Goal: Transaction & Acquisition: Purchase product/service

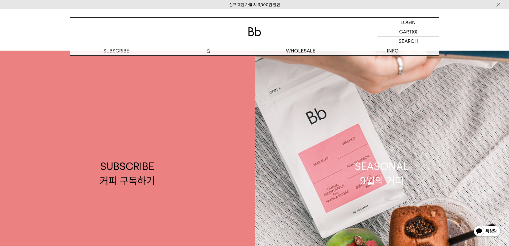
click at [207, 50] on p "숍" at bounding box center [208, 50] width 92 height 9
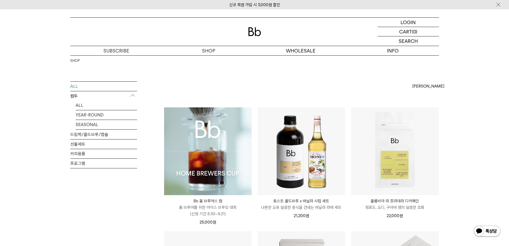
click at [464, 34] on div "LOGIN 로그인 LOGIN 로그인 CART 장바구니 (0) SEARCH 검색 검색폼 ** 추천상품" at bounding box center [254, 32] width 509 height 46
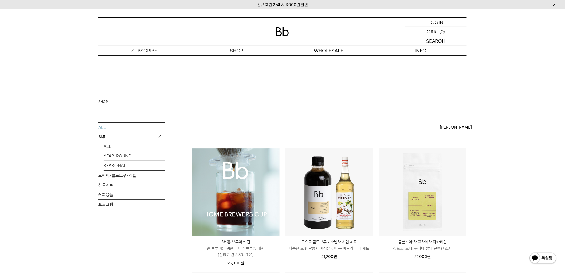
drag, startPoint x: 545, startPoint y: 48, endPoint x: 538, endPoint y: 20, distance: 29.4
click at [513, 32] on div "LOGIN 로그인 LOGIN 로그인 CART 장바구니 (0) SEARCH 검색 검색폼 ** 추천상품" at bounding box center [282, 32] width 565 height 46
